Goal: Task Accomplishment & Management: Use online tool/utility

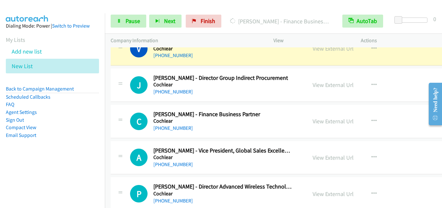
scroll to position [2234, 0]
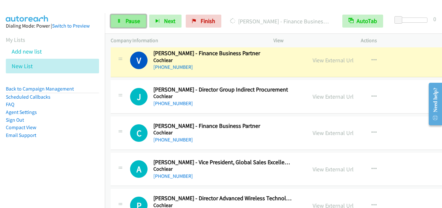
click at [133, 17] on span "Pause" at bounding box center [133, 20] width 15 height 7
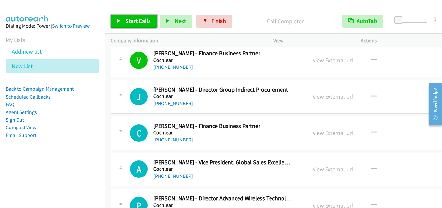
click at [133, 17] on span "Start Calls" at bounding box center [138, 20] width 25 height 7
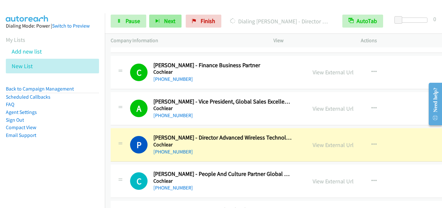
scroll to position [2299, 0]
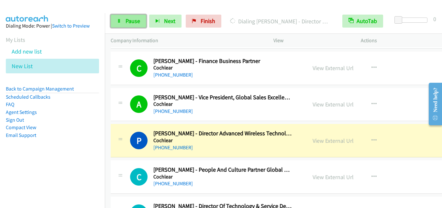
click at [122, 22] on link "Pause" at bounding box center [129, 21] width 36 height 13
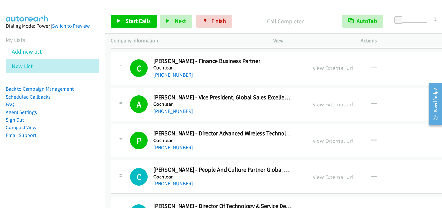
click at [136, 28] on div "Start Calls Pause Next Finish Call Completed AutoTab AutoTab 0" at bounding box center [273, 21] width 337 height 25
click at [136, 22] on span "Start Calls" at bounding box center [138, 20] width 25 height 7
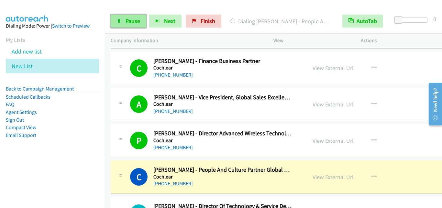
click at [131, 26] on link "Pause" at bounding box center [129, 21] width 36 height 13
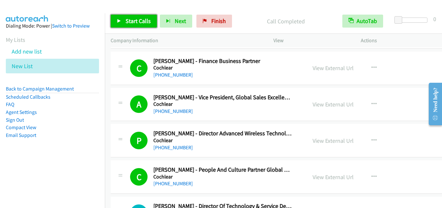
click at [131, 26] on link "Start Calls" at bounding box center [134, 21] width 46 height 13
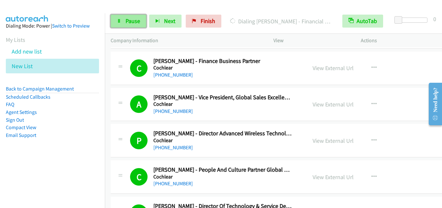
click at [136, 16] on link "Pause" at bounding box center [129, 21] width 36 height 13
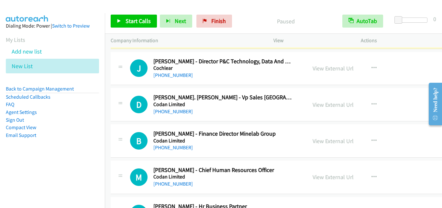
scroll to position [2849, 0]
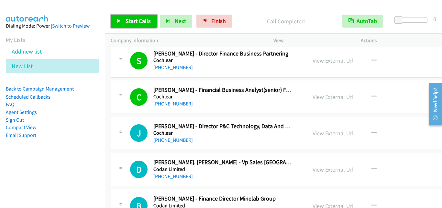
drag, startPoint x: 134, startPoint y: 26, endPoint x: 176, endPoint y: 90, distance: 76.1
click at [134, 26] on link "Start Calls" at bounding box center [134, 21] width 46 height 13
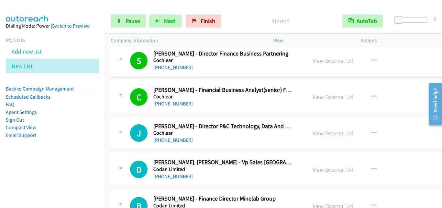
click at [233, 202] on h5 "Codan Limited" at bounding box center [222, 205] width 138 height 6
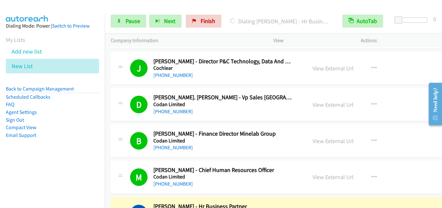
scroll to position [2979, 0]
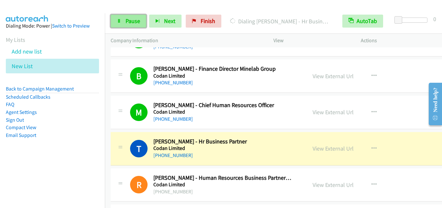
click at [141, 24] on link "Pause" at bounding box center [129, 21] width 36 height 13
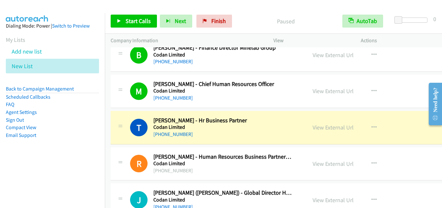
scroll to position [3011, 0]
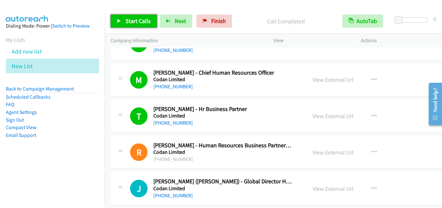
click at [146, 23] on span "Start Calls" at bounding box center [138, 20] width 25 height 7
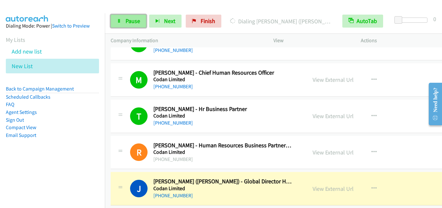
click at [133, 24] on span "Pause" at bounding box center [133, 20] width 15 height 7
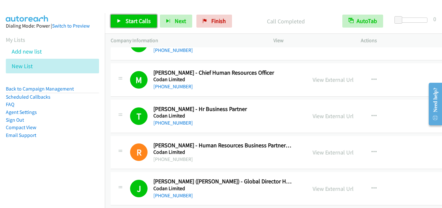
click at [145, 24] on span "Start Calls" at bounding box center [138, 20] width 25 height 7
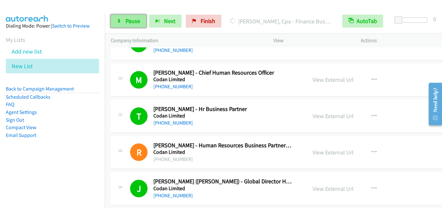
click at [127, 21] on span "Pause" at bounding box center [133, 20] width 15 height 7
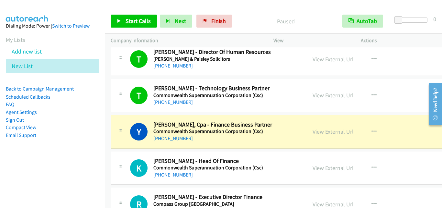
scroll to position [3205, 0]
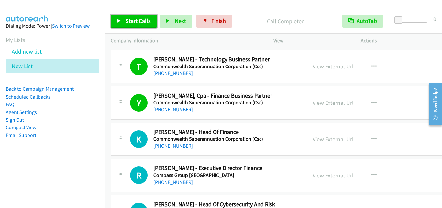
click at [152, 24] on link "Start Calls" at bounding box center [134, 21] width 46 height 13
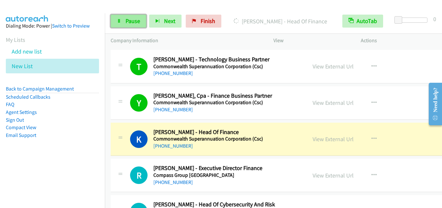
click at [124, 22] on link "Pause" at bounding box center [129, 21] width 36 height 13
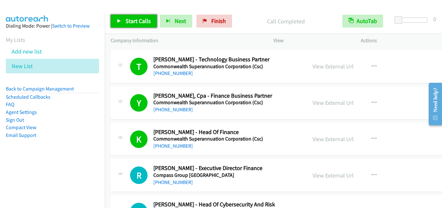
drag, startPoint x: 237, startPoint y: 195, endPoint x: 227, endPoint y: 204, distance: 13.5
drag, startPoint x: 145, startPoint y: 21, endPoint x: 148, endPoint y: 17, distance: 4.4
click at [145, 20] on span "Start Calls" at bounding box center [138, 20] width 25 height 7
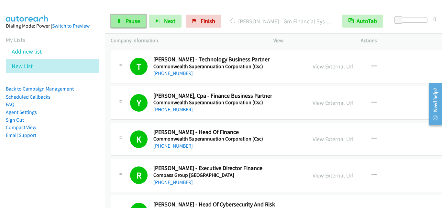
click at [125, 18] on link "Pause" at bounding box center [129, 21] width 36 height 13
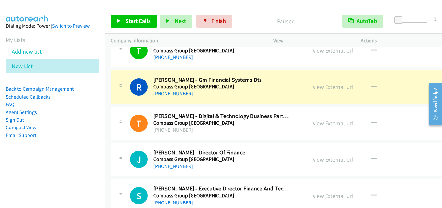
scroll to position [3400, 0]
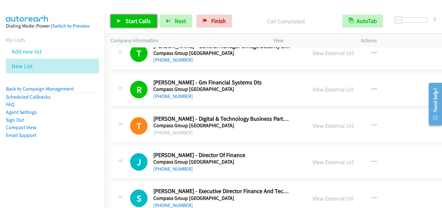
drag, startPoint x: 135, startPoint y: 19, endPoint x: 152, endPoint y: 26, distance: 17.9
click at [136, 20] on span "Start Calls" at bounding box center [138, 20] width 25 height 7
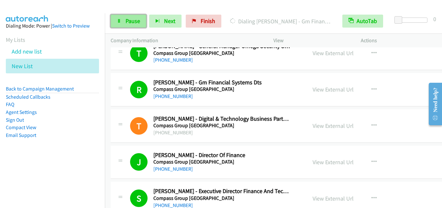
click at [122, 21] on link "Pause" at bounding box center [129, 21] width 36 height 13
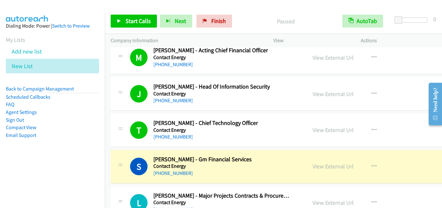
scroll to position [3788, 0]
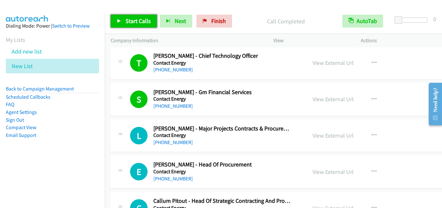
drag, startPoint x: 265, startPoint y: 192, endPoint x: 223, endPoint y: 207, distance: 43.9
drag, startPoint x: 147, startPoint y: 19, endPoint x: 198, endPoint y: 81, distance: 80.5
click at [147, 18] on span "Start Calls" at bounding box center [138, 20] width 25 height 7
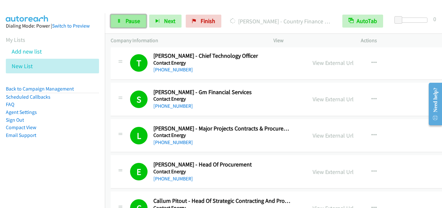
click at [132, 19] on span "Pause" at bounding box center [133, 20] width 15 height 7
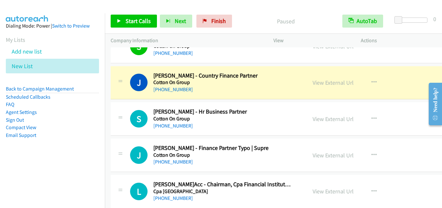
scroll to position [4241, 0]
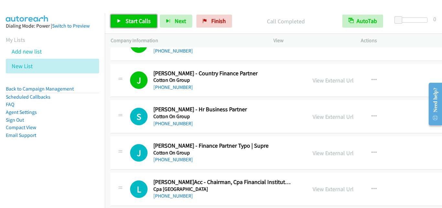
click at [141, 19] on span "Start Calls" at bounding box center [138, 20] width 25 height 7
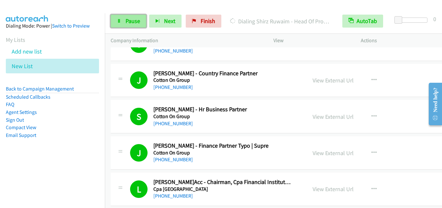
click at [135, 19] on span "Pause" at bounding box center [133, 20] width 15 height 7
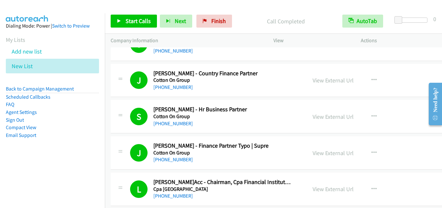
click at [234, 191] on h5 "Cpa [GEOGRAPHIC_DATA]" at bounding box center [222, 189] width 138 height 6
drag, startPoint x: 136, startPoint y: 20, endPoint x: 145, endPoint y: 41, distance: 22.5
click at [136, 20] on span "Start Calls" at bounding box center [138, 20] width 25 height 7
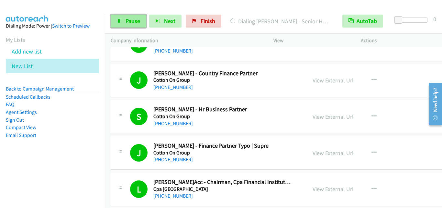
click at [122, 17] on link "Pause" at bounding box center [129, 21] width 36 height 13
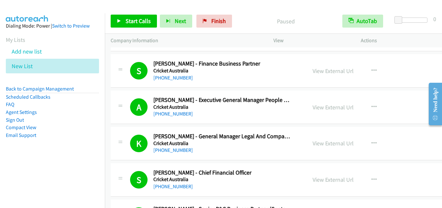
scroll to position [4598, 0]
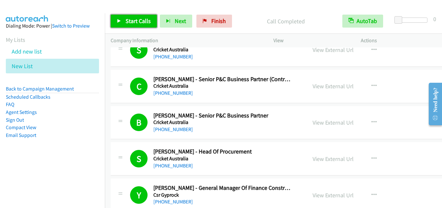
click at [150, 23] on span "Start Calls" at bounding box center [138, 20] width 25 height 7
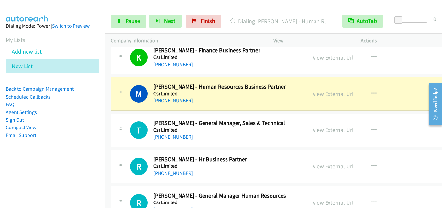
scroll to position [5051, 0]
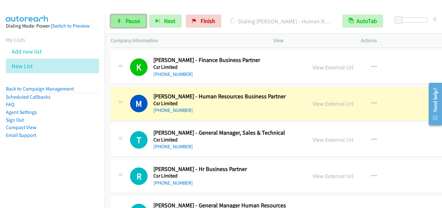
click at [132, 21] on span "Pause" at bounding box center [133, 20] width 15 height 7
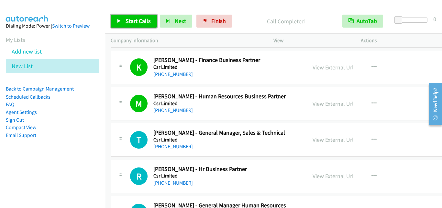
click at [128, 19] on span "Start Calls" at bounding box center [138, 20] width 25 height 7
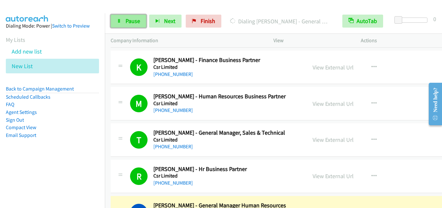
click at [129, 19] on span "Pause" at bounding box center [133, 20] width 15 height 7
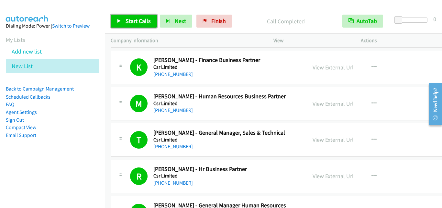
click at [143, 21] on span "Start Calls" at bounding box center [138, 20] width 25 height 7
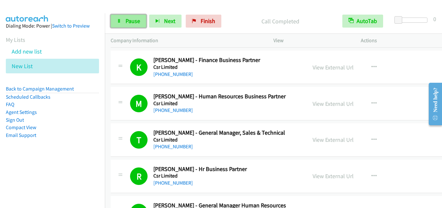
click at [121, 21] on icon at bounding box center [119, 21] width 5 height 5
click at [136, 23] on span "Pause" at bounding box center [133, 20] width 15 height 7
click at [126, 20] on span "Pause" at bounding box center [133, 20] width 15 height 7
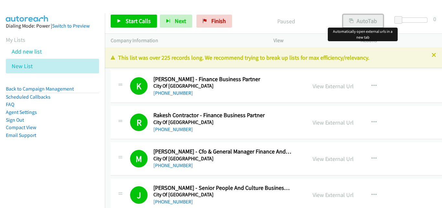
click at [362, 21] on button "AutoTab" at bounding box center [363, 21] width 40 height 13
click at [145, 23] on span "Start Calls" at bounding box center [138, 20] width 25 height 7
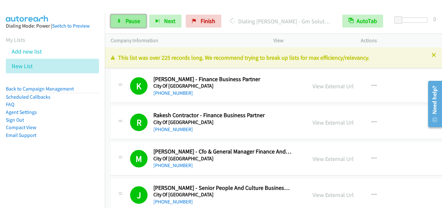
click at [134, 24] on span "Pause" at bounding box center [133, 20] width 15 height 7
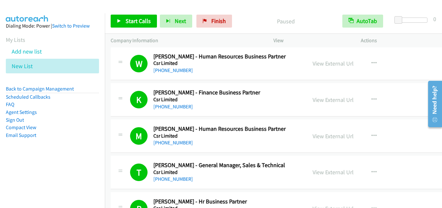
scroll to position [5180, 0]
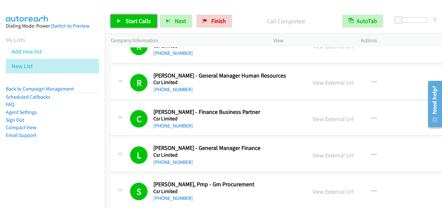
drag, startPoint x: 132, startPoint y: 25, endPoint x: 156, endPoint y: 48, distance: 33.5
click at [132, 24] on link "Start Calls" at bounding box center [134, 21] width 46 height 13
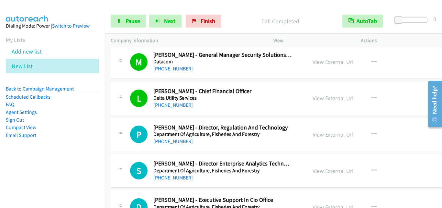
scroll to position [5957, 0]
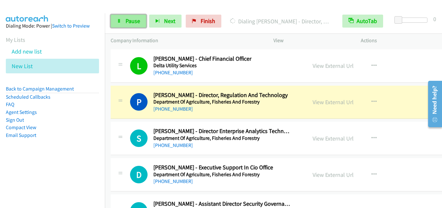
click at [129, 25] on link "Pause" at bounding box center [129, 21] width 36 height 13
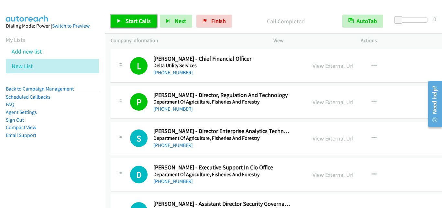
click at [127, 18] on span "Start Calls" at bounding box center [138, 20] width 25 height 7
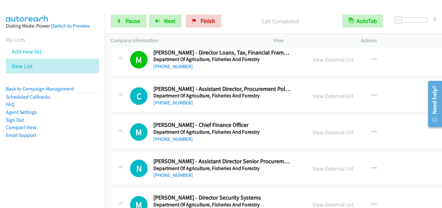
scroll to position [6152, 0]
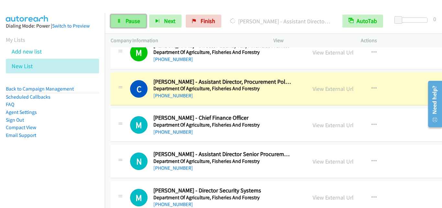
click at [119, 20] on icon at bounding box center [119, 21] width 5 height 5
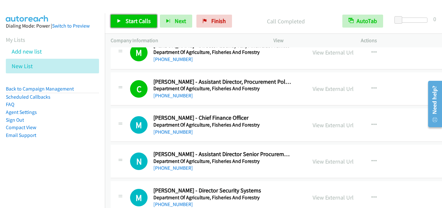
click at [129, 17] on span "Start Calls" at bounding box center [138, 20] width 25 height 7
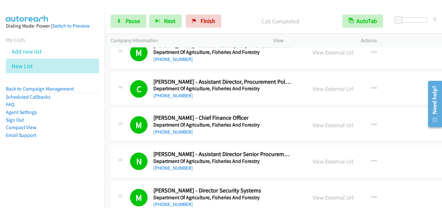
scroll to position [6184, 0]
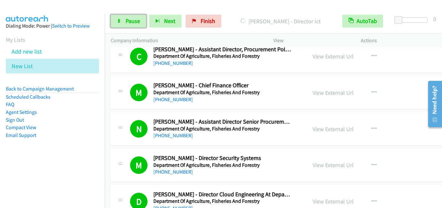
click at [135, 27] on link "Pause" at bounding box center [129, 21] width 36 height 13
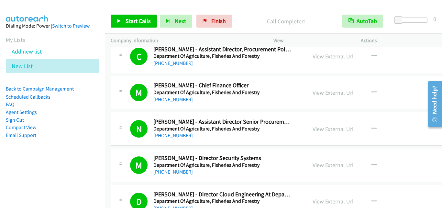
click at [350, 102] on div "View External Url View External Url Schedule/Manage Callback Start Calls Here R…" at bounding box center [359, 92] width 104 height 21
click at [120, 24] on link "Start Calls" at bounding box center [134, 21] width 46 height 13
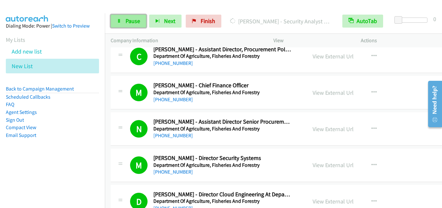
click at [124, 16] on link "Pause" at bounding box center [129, 21] width 36 height 13
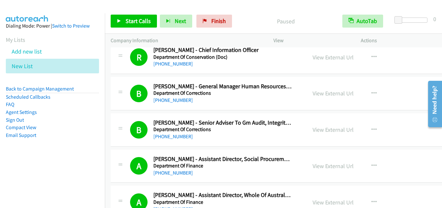
scroll to position [6475, 0]
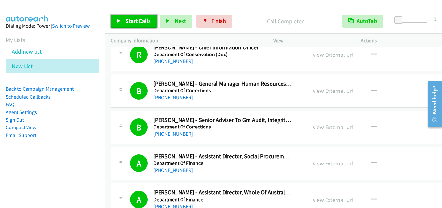
click at [129, 17] on link "Start Calls" at bounding box center [134, 21] width 46 height 13
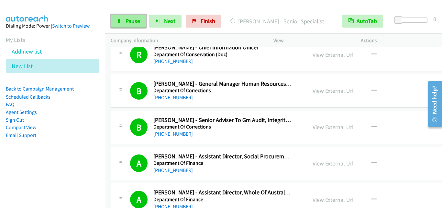
click at [140, 22] on link "Pause" at bounding box center [129, 21] width 36 height 13
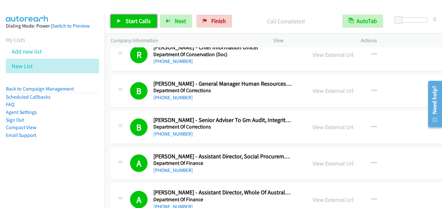
click at [144, 18] on span "Start Calls" at bounding box center [138, 20] width 25 height 7
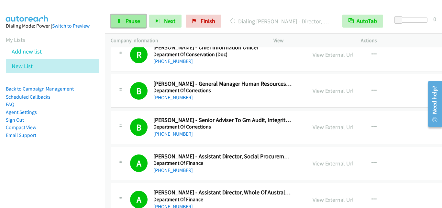
click at [128, 23] on span "Pause" at bounding box center [133, 20] width 15 height 7
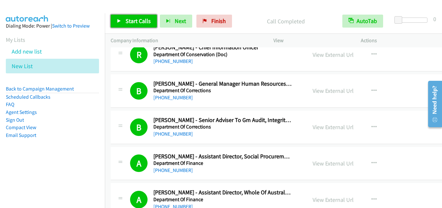
click at [123, 17] on link "Start Calls" at bounding box center [134, 21] width 46 height 13
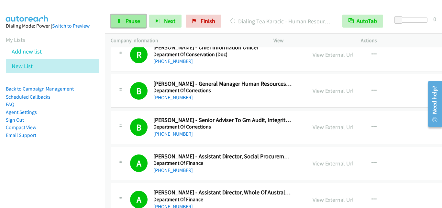
click at [132, 23] on span "Pause" at bounding box center [133, 20] width 15 height 7
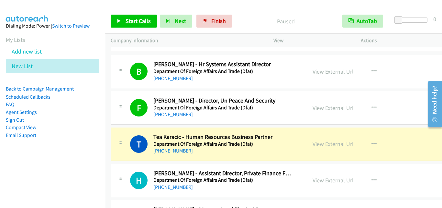
scroll to position [7188, 0]
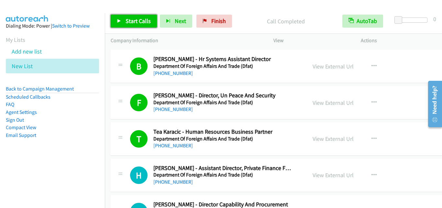
click at [118, 16] on link "Start Calls" at bounding box center [134, 21] width 46 height 13
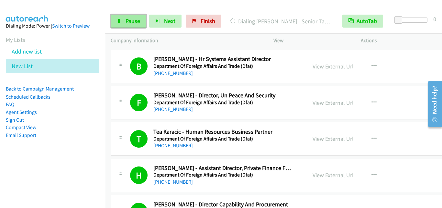
click at [132, 20] on span "Pause" at bounding box center [133, 20] width 15 height 7
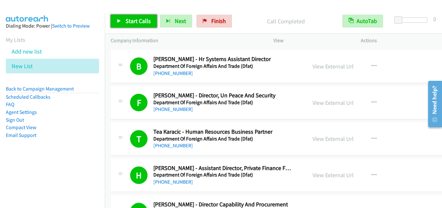
click at [129, 16] on link "Start Calls" at bounding box center [134, 21] width 46 height 13
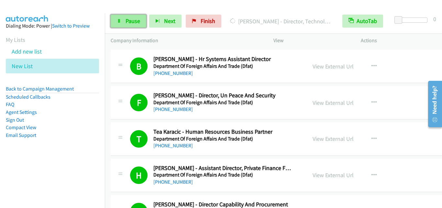
click at [135, 22] on span "Pause" at bounding box center [133, 20] width 15 height 7
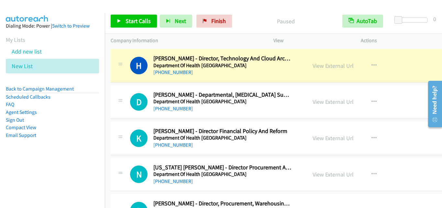
scroll to position [7576, 0]
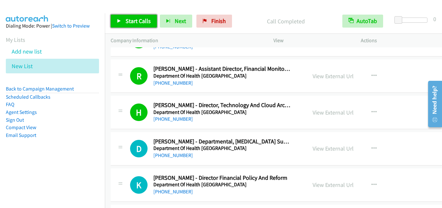
click at [146, 26] on link "Start Calls" at bounding box center [134, 21] width 46 height 13
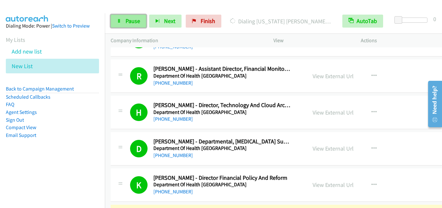
click at [135, 23] on span "Pause" at bounding box center [133, 20] width 15 height 7
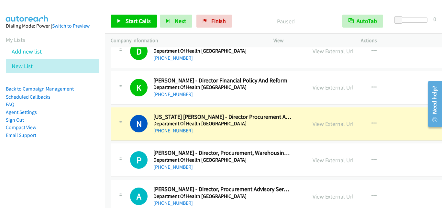
scroll to position [7706, 0]
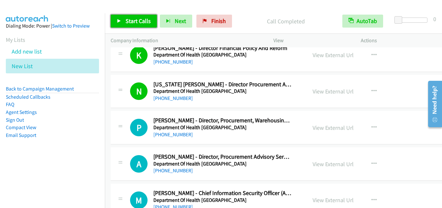
drag, startPoint x: 139, startPoint y: 21, endPoint x: 156, endPoint y: 53, distance: 35.9
click at [138, 21] on span "Start Calls" at bounding box center [138, 20] width 25 height 7
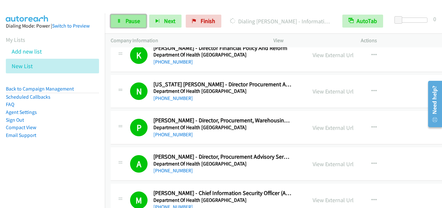
click at [134, 24] on span "Pause" at bounding box center [133, 20] width 15 height 7
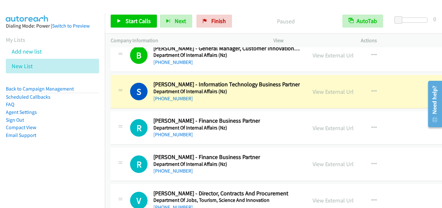
scroll to position [8288, 0]
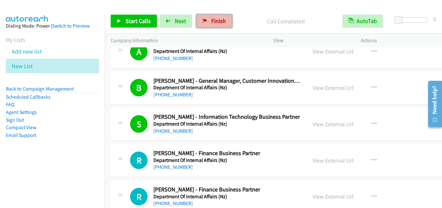
click at [205, 23] on icon at bounding box center [205, 21] width 5 height 5
